Goal: Information Seeking & Learning: Learn about a topic

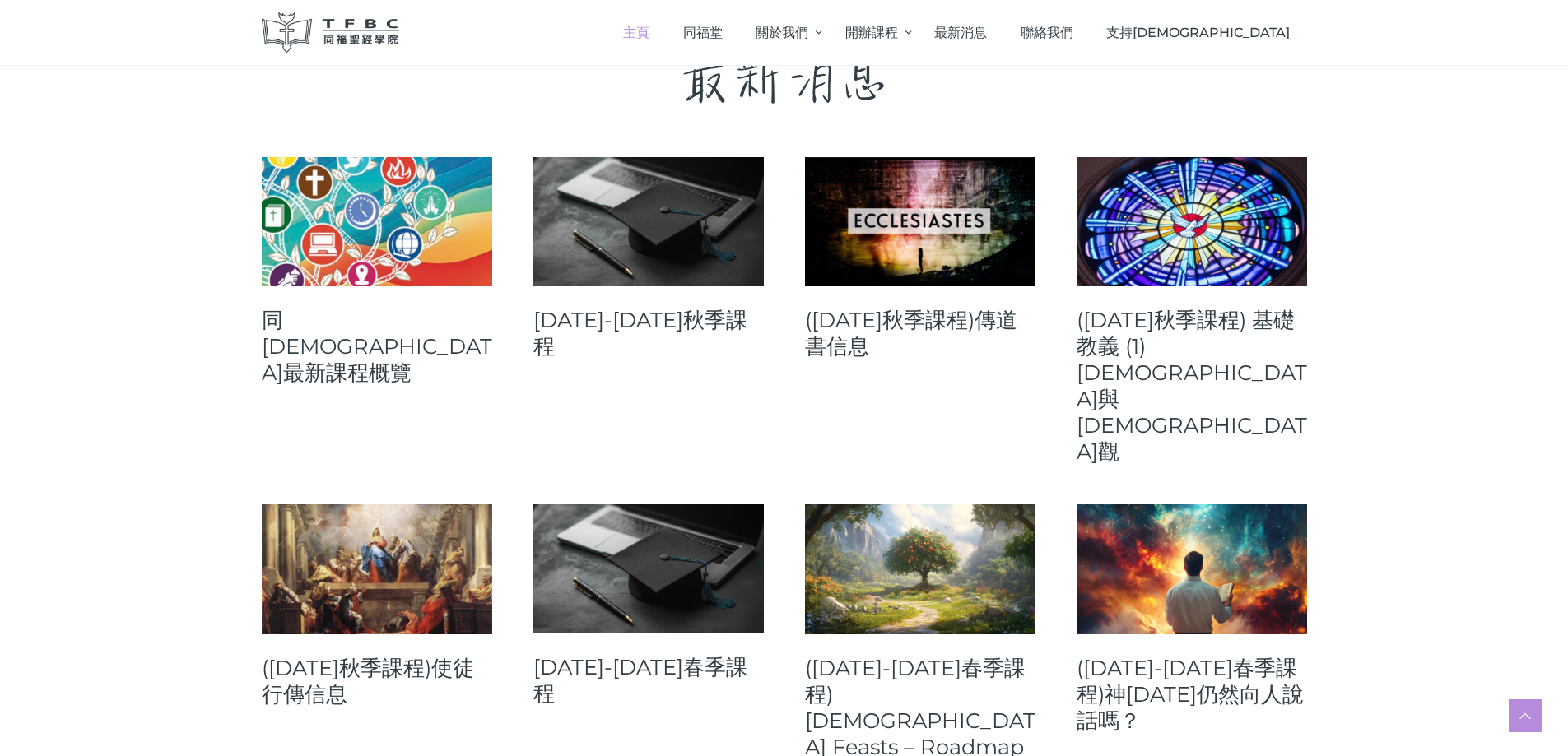
scroll to position [608, 0]
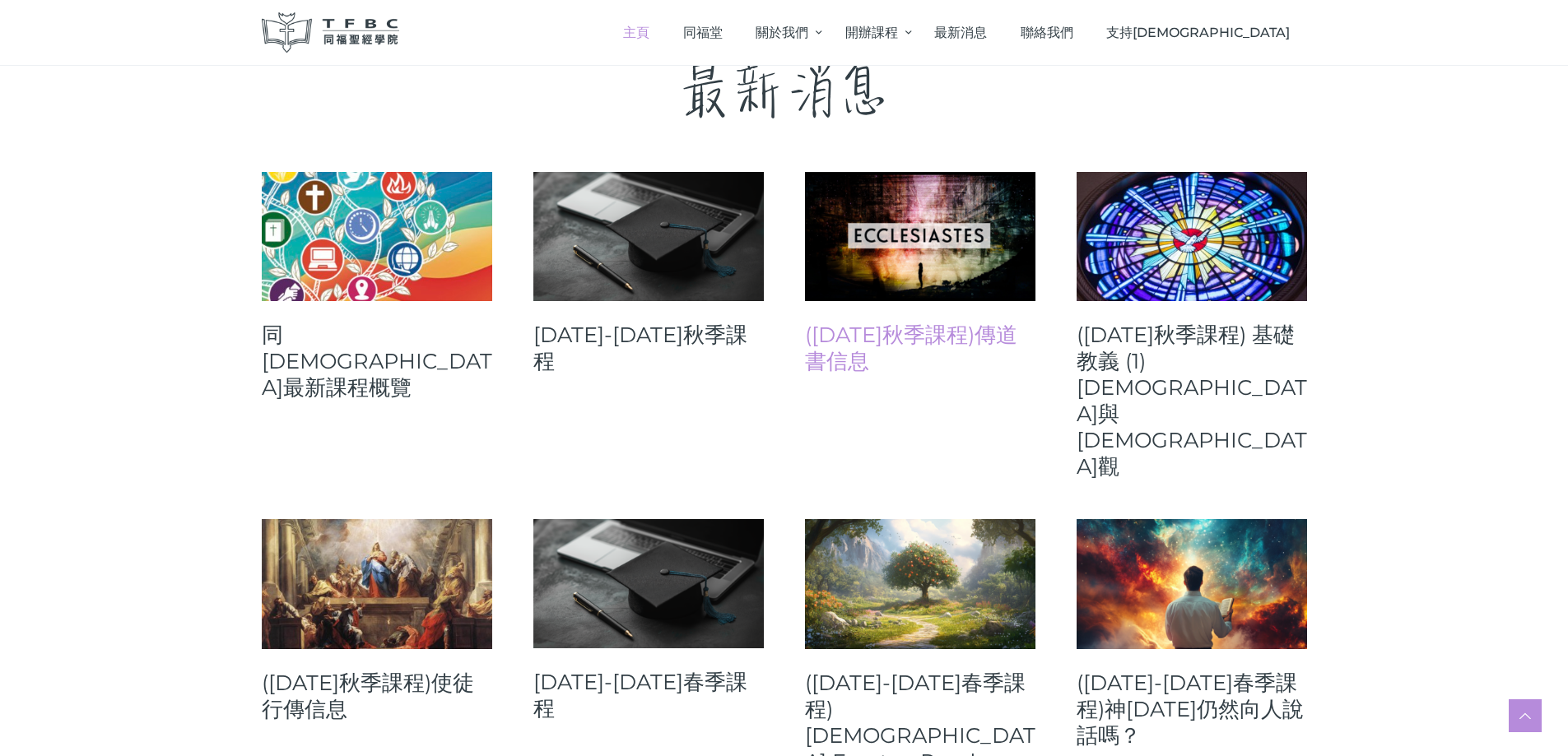
click at [944, 336] on link "([DATE]秋季課程)傳道書信息" at bounding box center [921, 348] width 231 height 53
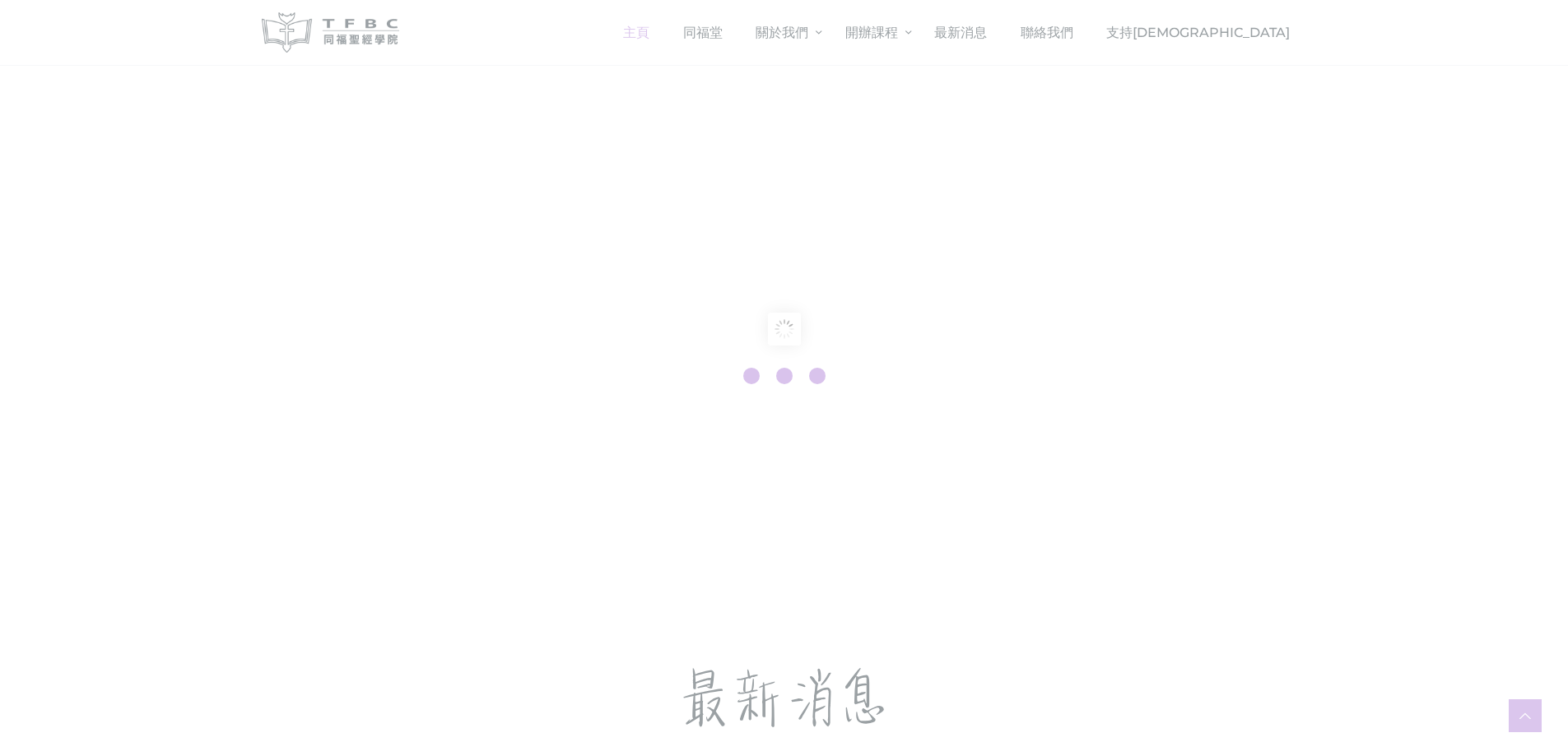
scroll to position [608, 0]
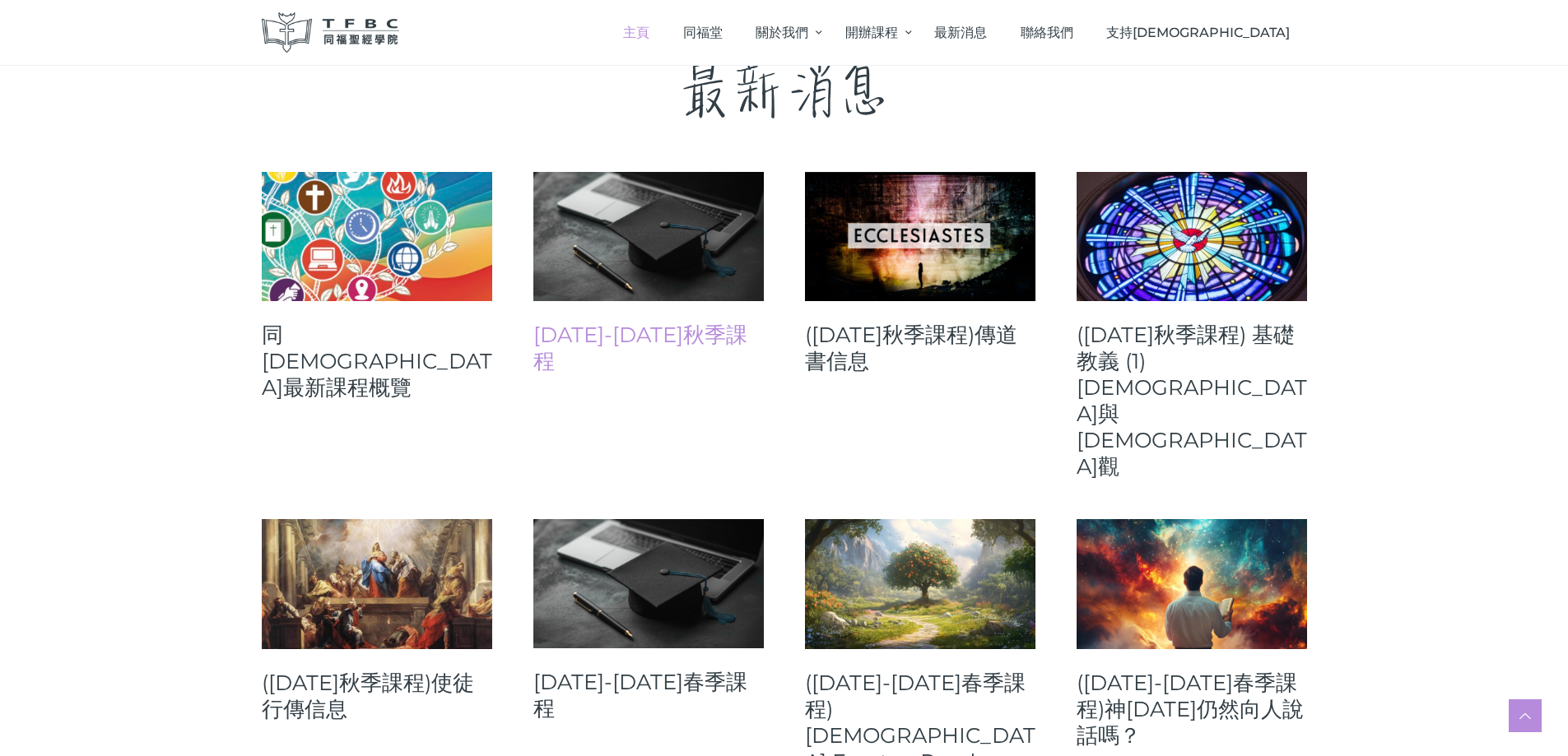
click at [670, 340] on link "[DATE]-[DATE]秋季課程" at bounding box center [648, 348] width 231 height 53
